Goal: Download file/media

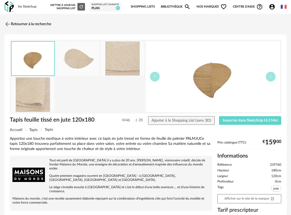
click at [11, 5] on img at bounding box center [8, 6] width 9 height 11
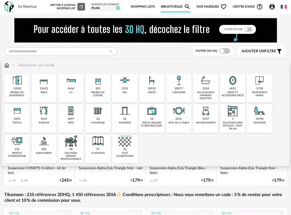
click at [235, 88] on div "6631" at bounding box center [233, 89] width 7 height 4
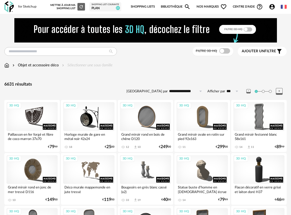
click at [224, 52] on span at bounding box center [225, 50] width 11 height 5
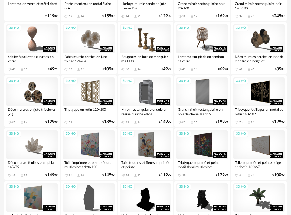
scroll to position [678, 0]
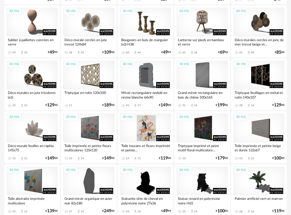
click at [148, 128] on div "3D HQ" at bounding box center [145, 128] width 51 height 29
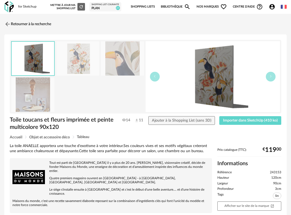
click at [74, 62] on img at bounding box center [77, 58] width 43 height 34
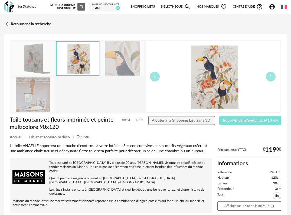
click at [262, 122] on span "Importer dans SketchUp (410 ko)" at bounding box center [250, 121] width 55 height 4
click at [9, 23] on img at bounding box center [7, 24] width 8 height 8
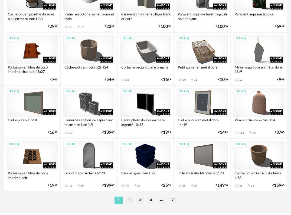
scroll to position [978, 0]
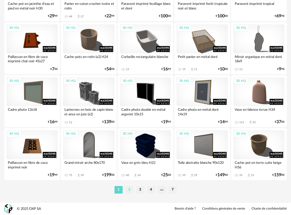
click at [131, 192] on li "2" at bounding box center [129, 190] width 8 height 8
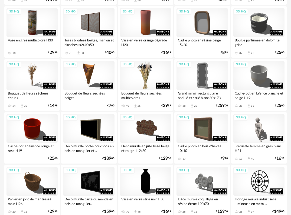
scroll to position [244, 0]
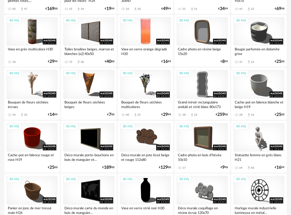
click at [145, 30] on div "3D HQ" at bounding box center [145, 31] width 51 height 29
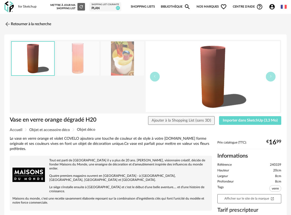
click at [123, 59] on img at bounding box center [122, 58] width 43 height 34
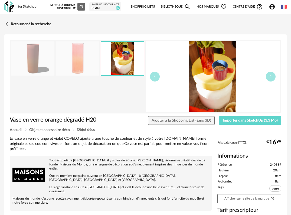
click at [39, 55] on img at bounding box center [32, 58] width 43 height 34
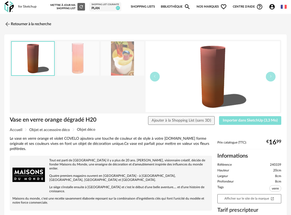
click at [255, 121] on span "Importer dans SketchUp (3,3 Mo)" at bounding box center [250, 121] width 55 height 4
